Goal: Find specific page/section: Find specific page/section

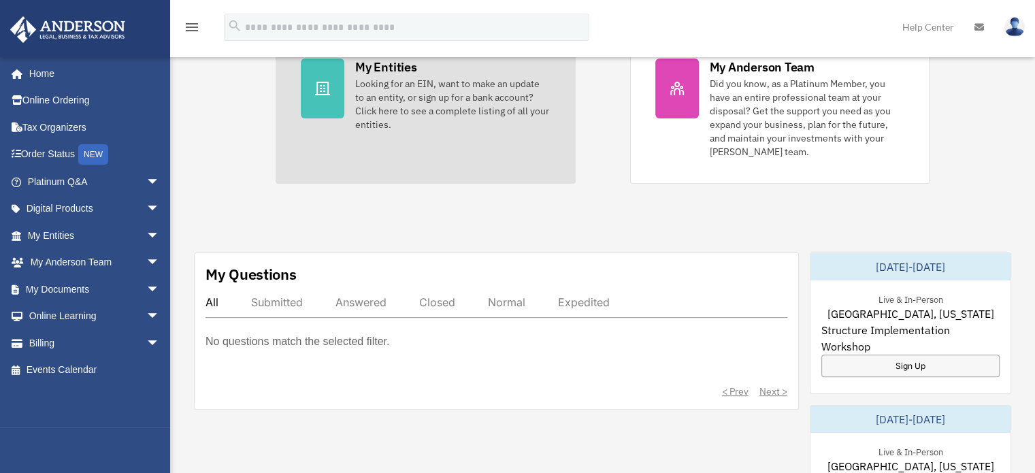
scroll to position [348, 0]
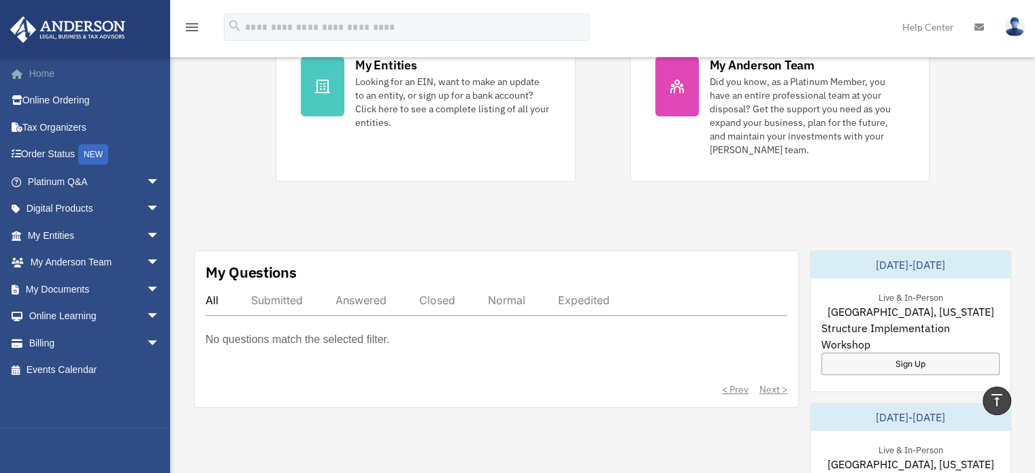
click at [63, 80] on link "Home" at bounding box center [95, 73] width 171 height 27
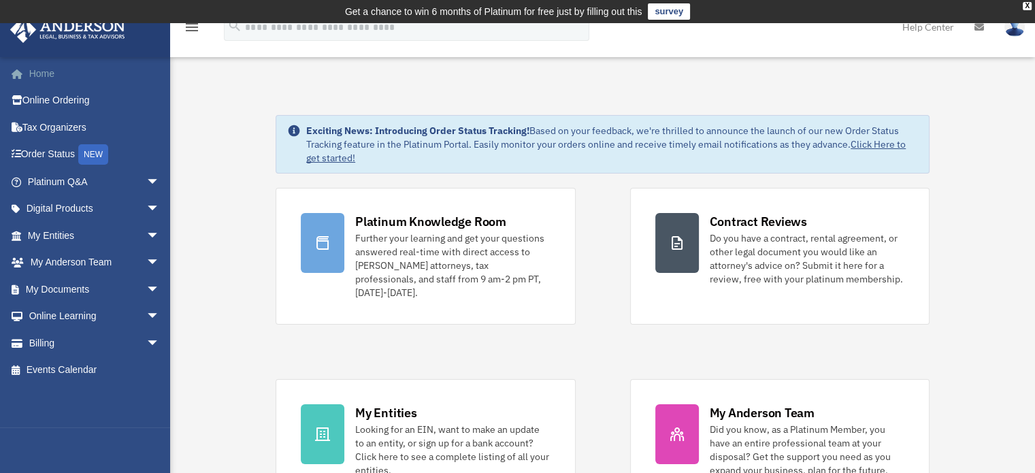
click at [57, 78] on link "Home" at bounding box center [95, 73] width 171 height 27
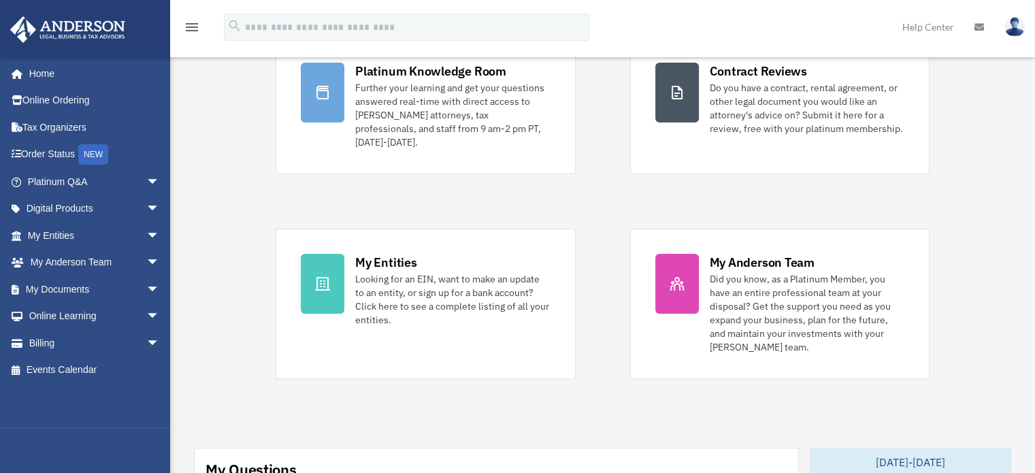
scroll to position [150, 0]
click at [65, 97] on link "Online Ordering" at bounding box center [95, 100] width 171 height 27
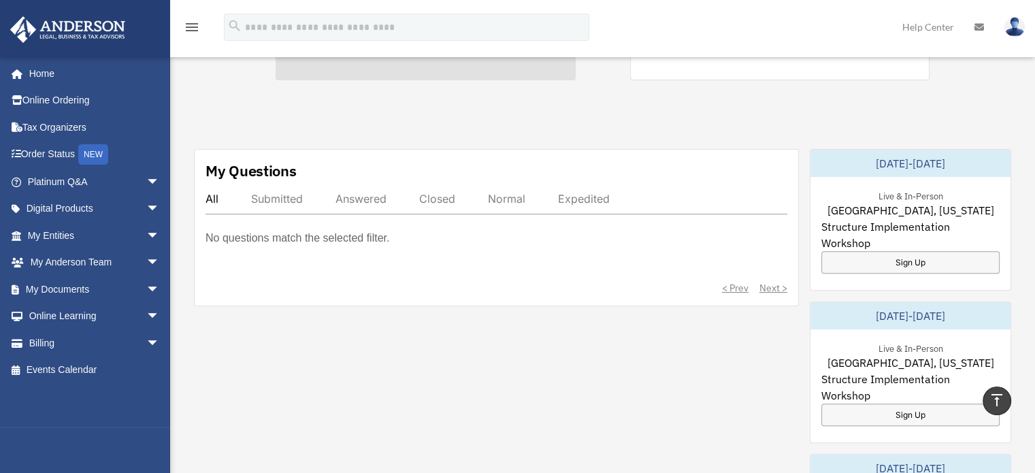
scroll to position [454, 0]
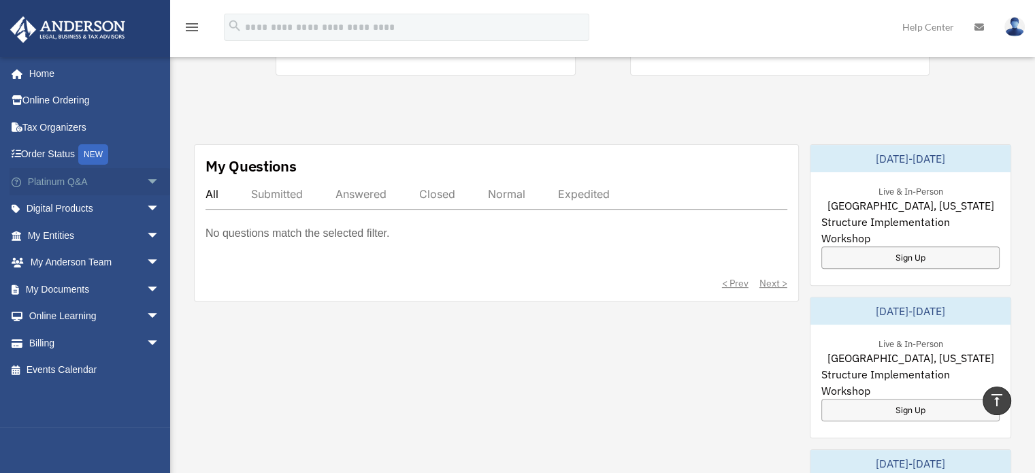
drag, startPoint x: 306, startPoint y: 391, endPoint x: 140, endPoint y: 176, distance: 271.3
click at [146, 176] on span "arrow_drop_down" at bounding box center [159, 182] width 27 height 28
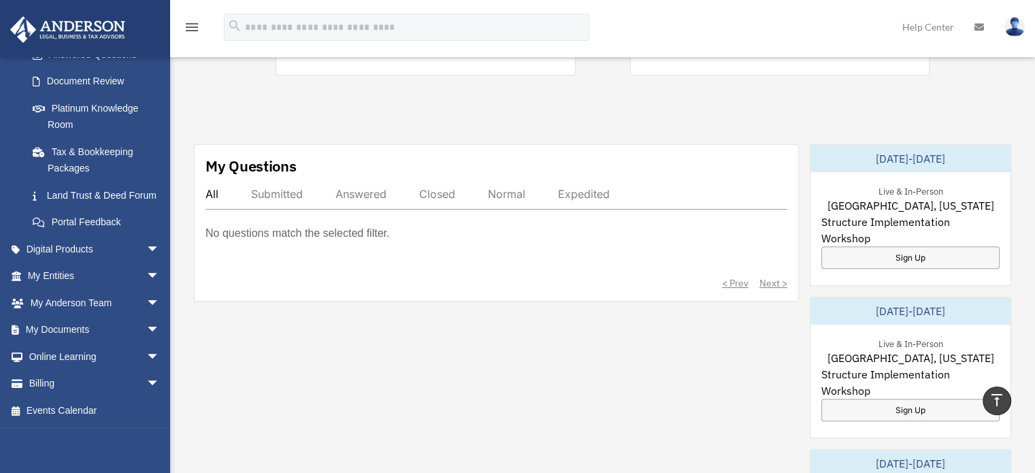
scroll to position [250, 0]
click at [146, 304] on span "arrow_drop_down" at bounding box center [159, 303] width 27 height 28
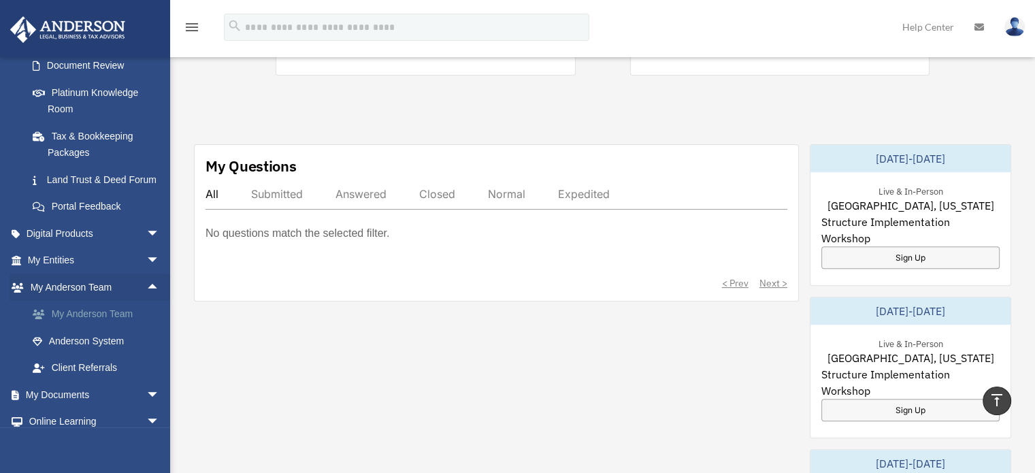
click at [105, 327] on link "My Anderson Team" at bounding box center [99, 314] width 161 height 27
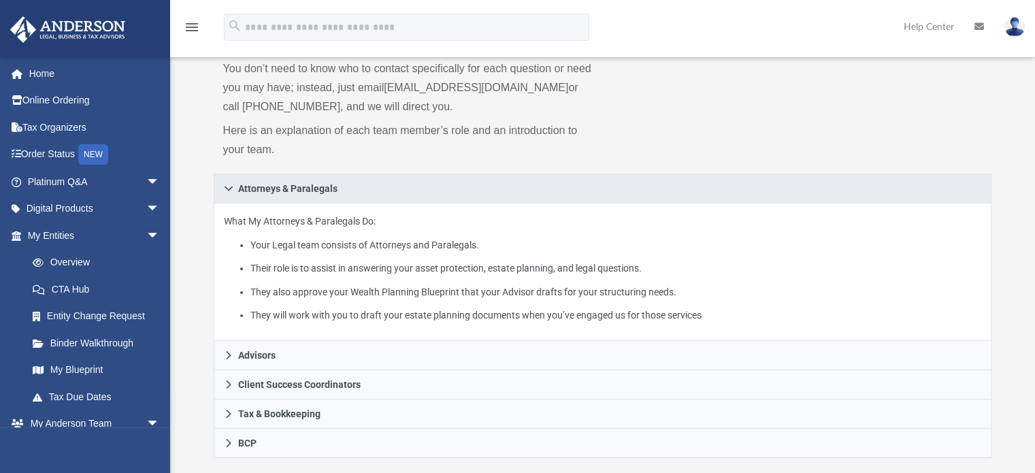
scroll to position [144, 0]
click at [360, 331] on div "What My Attorneys & Paralegals Do: Your Legal team consists of Attorneys and Pa…" at bounding box center [603, 270] width 779 height 138
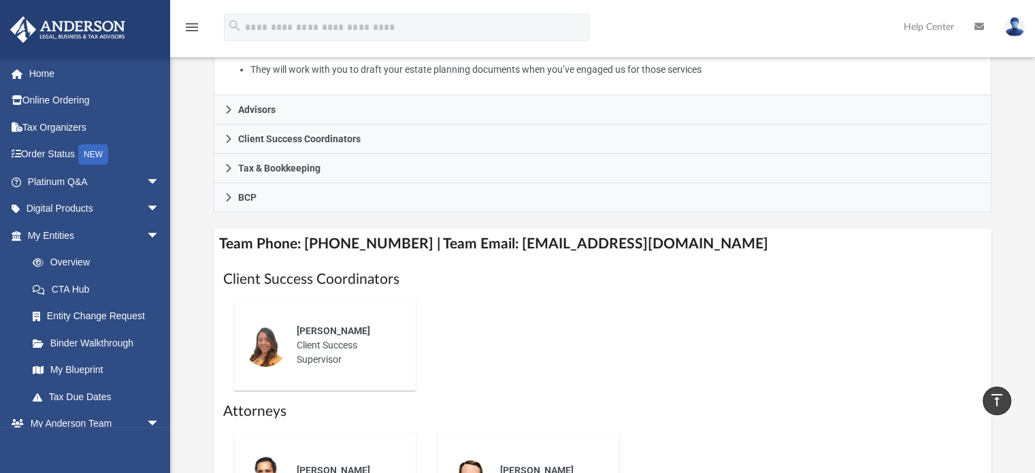
scroll to position [388, 0]
click at [360, 331] on div "Alex Gomez" at bounding box center [347, 330] width 100 height 14
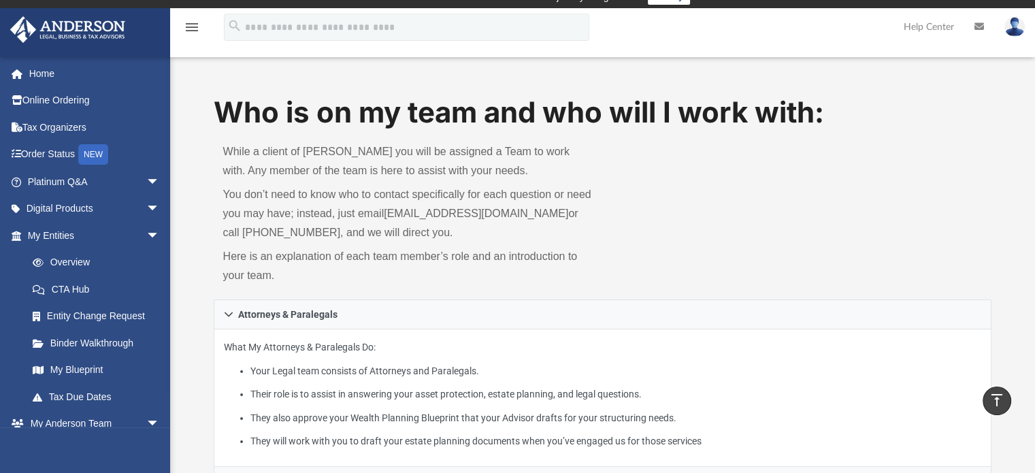
scroll to position [0, 0]
